Goal: Task Accomplishment & Management: Complete application form

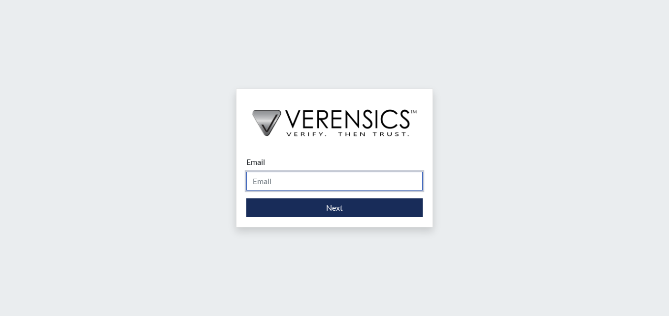
click at [322, 179] on input "Email" at bounding box center [334, 181] width 176 height 19
type input "[PERSON_NAME][EMAIL_ADDRESS][DOMAIN_NAME]"
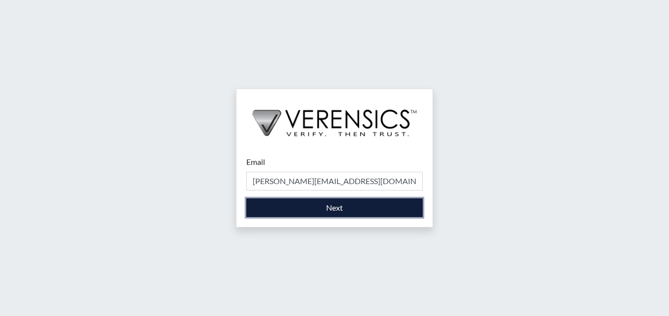
click at [331, 210] on button "Next" at bounding box center [334, 208] width 176 height 19
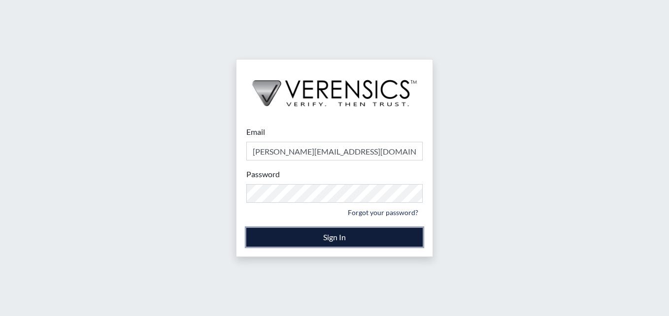
click at [336, 242] on button "Sign In" at bounding box center [334, 237] width 176 height 19
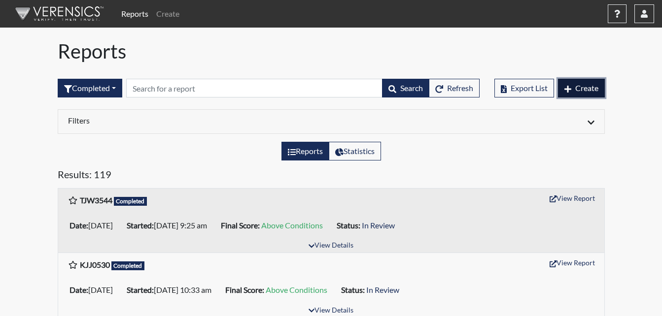
click at [580, 91] on span "Create" at bounding box center [586, 87] width 23 height 9
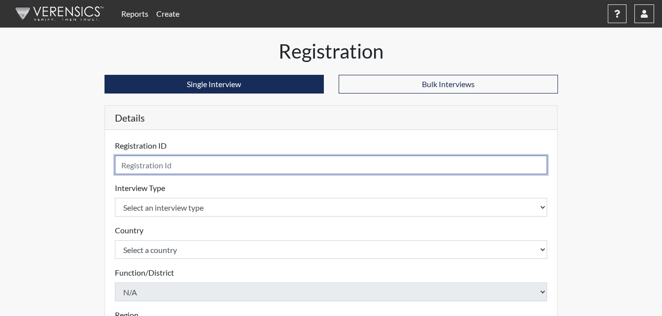
click at [217, 165] on input "text" at bounding box center [331, 165] width 433 height 19
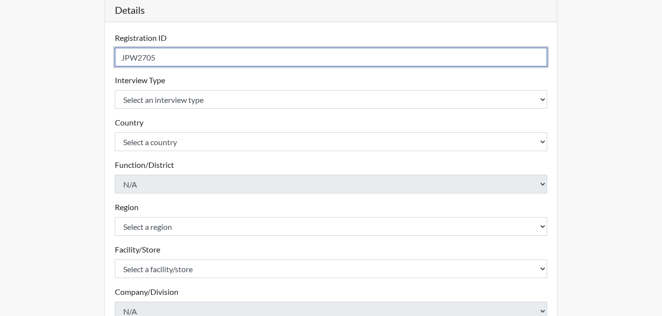
scroll to position [99, 0]
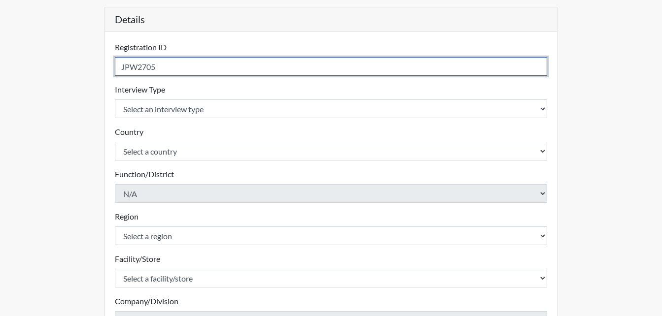
type input "JPW2705"
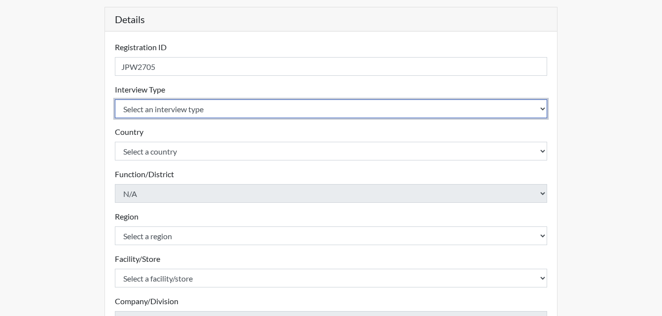
click at [238, 108] on select "Select an interview type Corrections Pre-Employment" at bounding box center [331, 109] width 433 height 19
select select "ff733e93-e1bf-11ea-9c9f-0eff0cf7eb8f"
click at [115, 100] on select "Select an interview type Corrections Pre-Employment" at bounding box center [331, 109] width 433 height 19
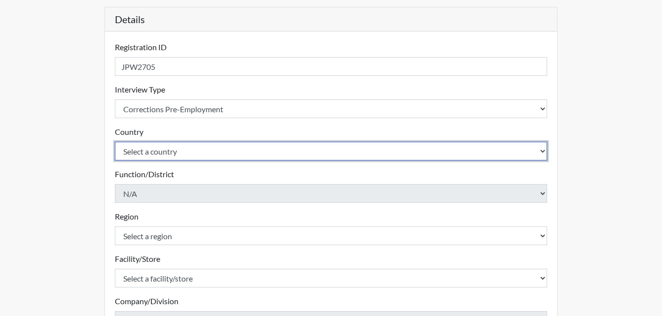
click at [236, 151] on select "Select a country [GEOGRAPHIC_DATA] [GEOGRAPHIC_DATA]" at bounding box center [331, 151] width 433 height 19
select select "united-states-of-[GEOGRAPHIC_DATA]"
click at [115, 142] on select "Select a country [GEOGRAPHIC_DATA] [GEOGRAPHIC_DATA]" at bounding box center [331, 151] width 433 height 19
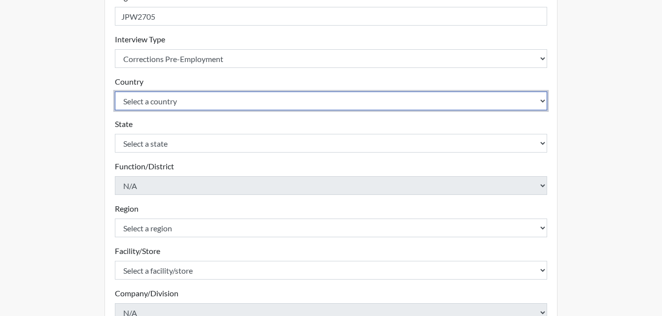
scroll to position [246, 0]
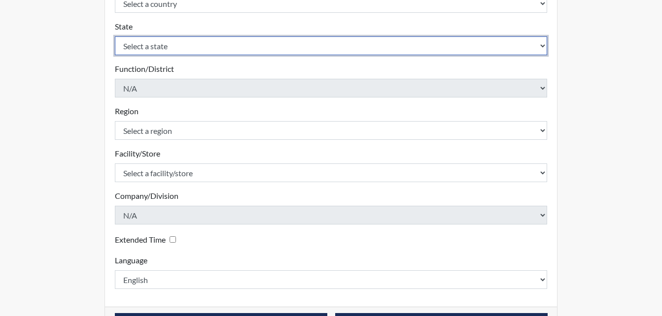
click at [235, 45] on select "Select a state [US_STATE] [US_STATE] [US_STATE] [US_STATE] [US_STATE] [US_STATE…" at bounding box center [331, 45] width 433 height 19
select select "GA"
click at [115, 36] on select "Select a state [US_STATE] [US_STATE] [US_STATE] [US_STATE] [US_STATE] [US_STATE…" at bounding box center [331, 45] width 433 height 19
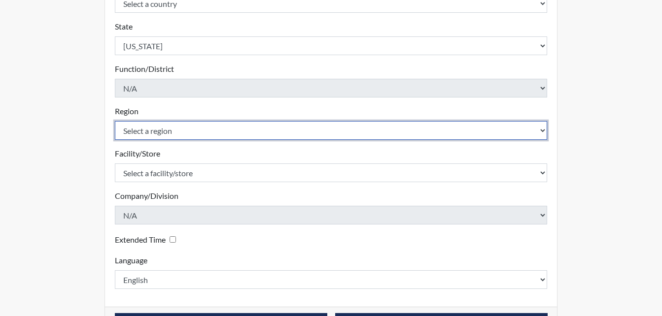
click at [211, 130] on select "Select a region [GEOGRAPHIC_DATA]" at bounding box center [331, 130] width 433 height 19
select select "743fb50d-a618-40f0-9631-f2ad6878b8a9"
click at [115, 121] on select "Select a region [GEOGRAPHIC_DATA]" at bounding box center [331, 130] width 433 height 19
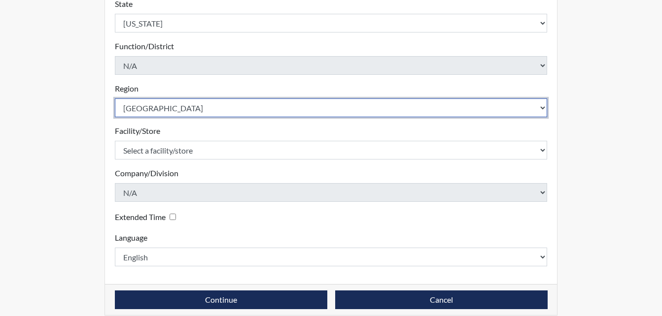
scroll to position [280, 0]
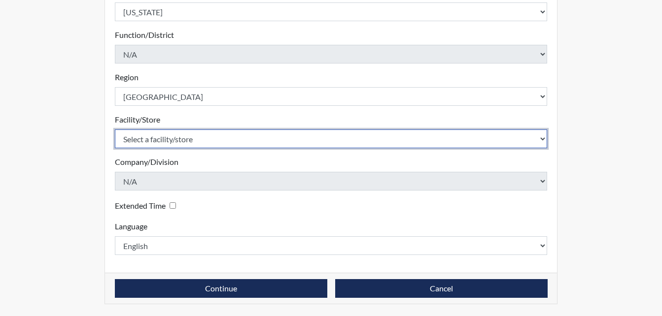
click at [211, 140] on select "Select a facility/store [PERSON_NAME]" at bounding box center [331, 139] width 433 height 19
select select "ab6d1851-a51e-4a62-ad24-fdddfecf2d94"
click at [115, 130] on select "Select a facility/store [PERSON_NAME]" at bounding box center [331, 139] width 433 height 19
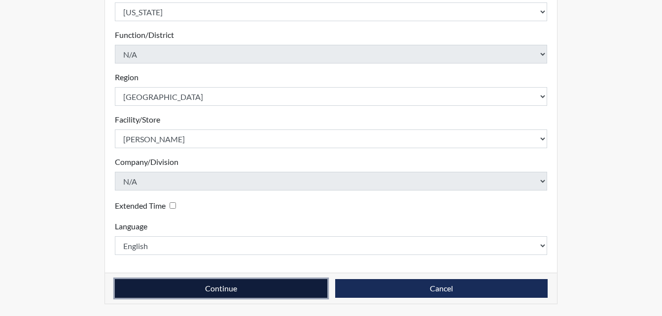
click at [244, 287] on button "Continue" at bounding box center [221, 288] width 212 height 19
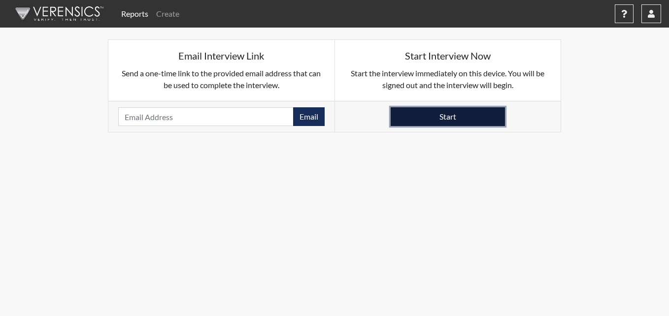
click at [433, 122] on button "Start" at bounding box center [448, 116] width 114 height 19
